Goal: Answer question/provide support

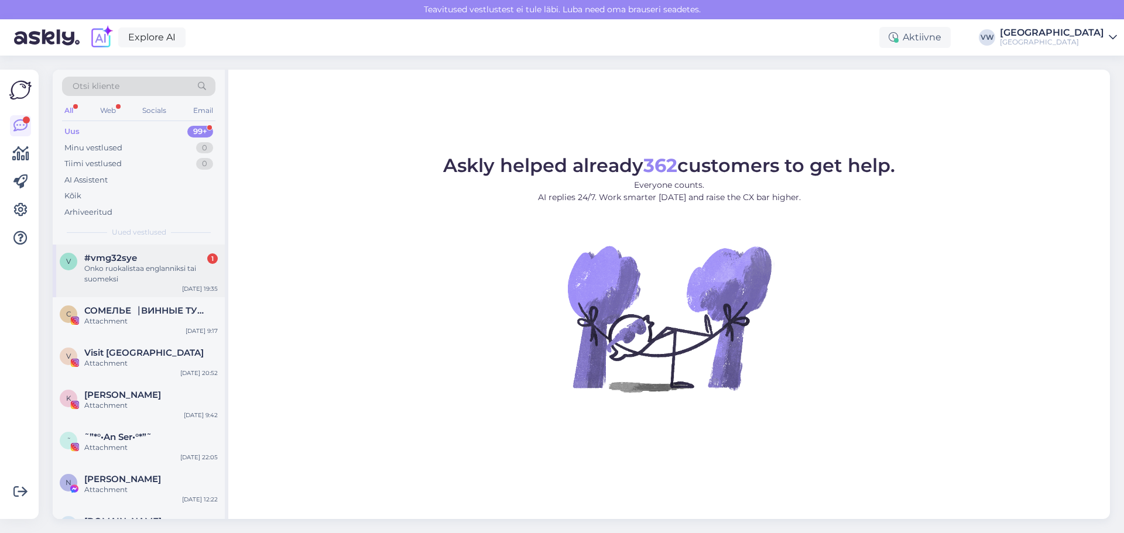
click at [107, 259] on span "#vmg32sye" at bounding box center [110, 258] width 53 height 11
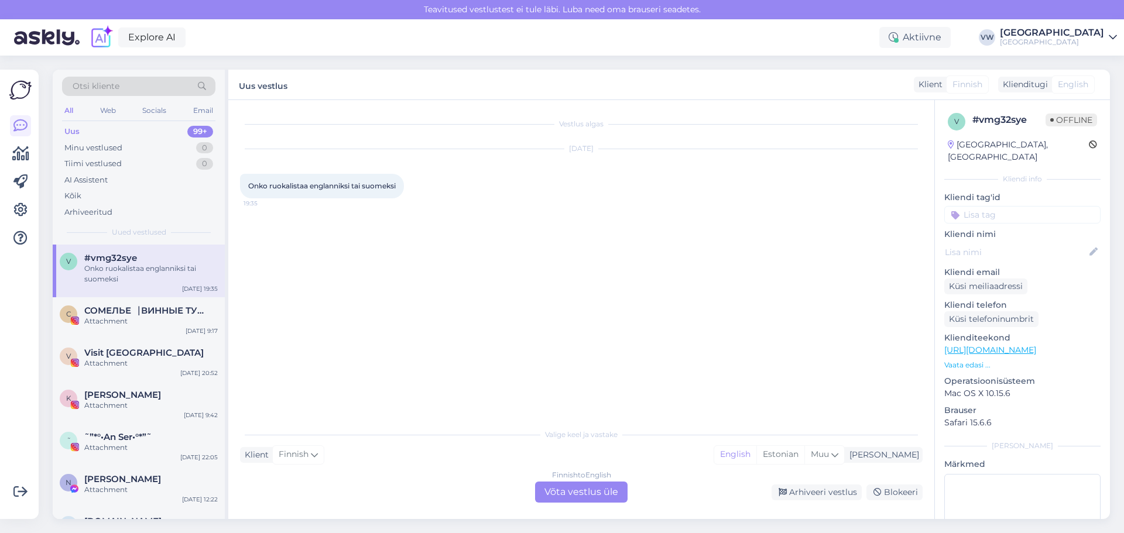
click at [567, 496] on div "Finnish to English Võta vestlus üle" at bounding box center [581, 492] width 92 height 21
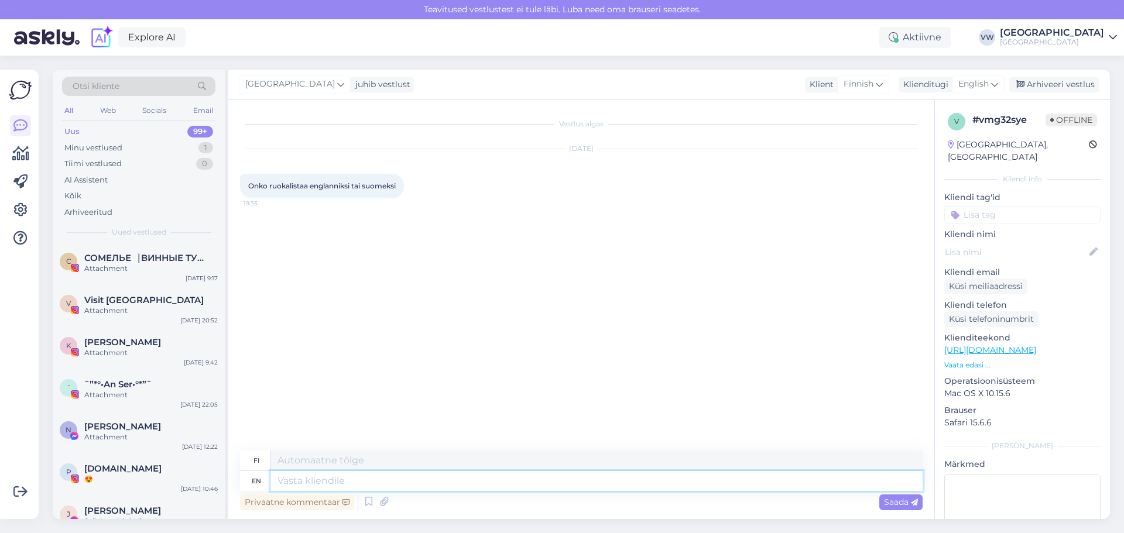
click at [300, 482] on textarea at bounding box center [596, 481] width 652 height 20
click at [303, 465] on textarea at bounding box center [596, 461] width 652 height 20
click at [300, 479] on textarea at bounding box center [596, 481] width 652 height 20
click at [299, 458] on textarea at bounding box center [596, 461] width 652 height 20
click at [352, 480] on textarea at bounding box center [596, 481] width 652 height 20
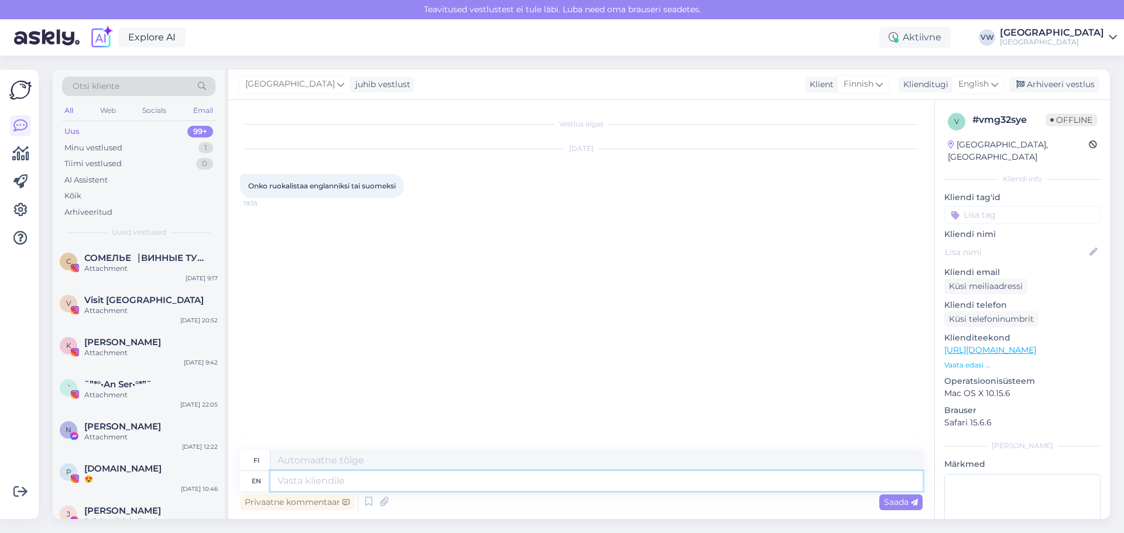
type textarea "f"
click at [608, 156] on div "[DATE] Onko ruokalistaa englanniksi tai suomeksi 19:35" at bounding box center [581, 173] width 683 height 75
click at [961, 360] on p "Vaata edasi ..." at bounding box center [1022, 365] width 156 height 11
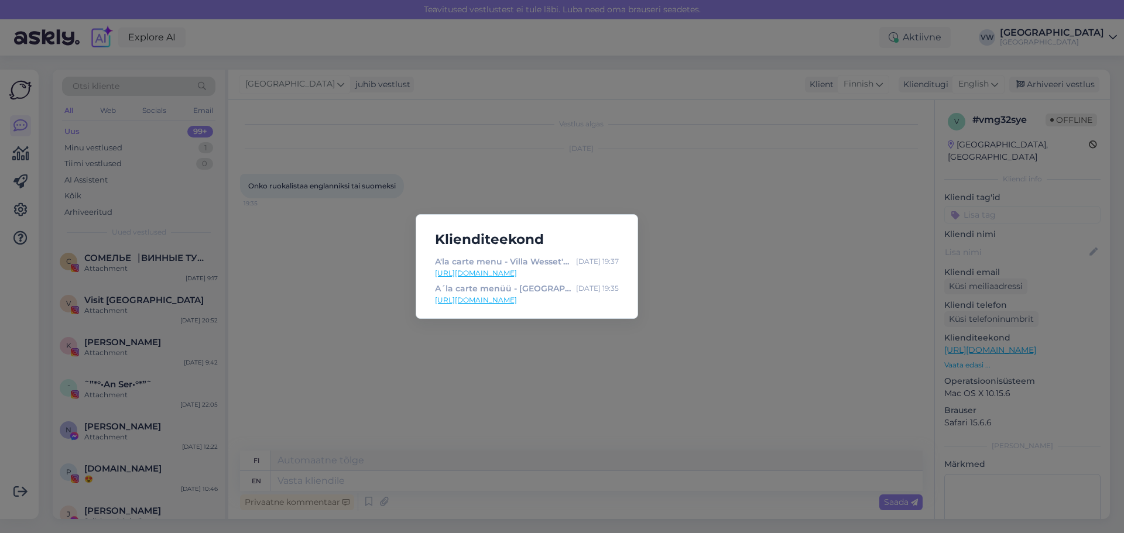
click at [515, 299] on link "[URL][DOMAIN_NAME]" at bounding box center [527, 300] width 184 height 11
